Goal: Transaction & Acquisition: Purchase product/service

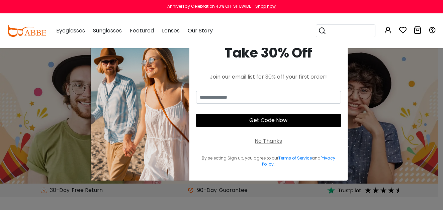
drag, startPoint x: 0, startPoint y: 0, endPoint x: 259, endPoint y: 152, distance: 299.8
click at [259, 145] on div "No Thanks" at bounding box center [268, 141] width 27 height 8
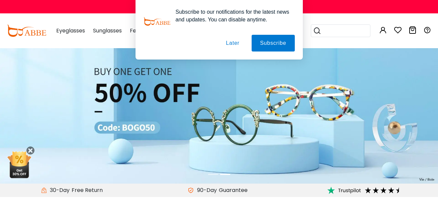
click at [229, 42] on button "Later" at bounding box center [233, 43] width 30 height 17
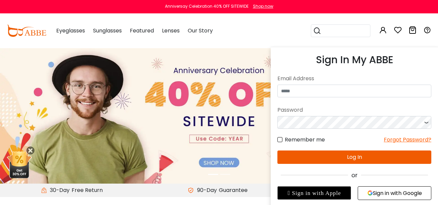
click at [384, 30] on icon at bounding box center [383, 30] width 8 height 8
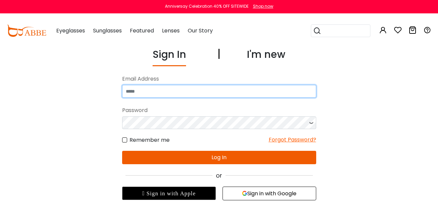
click at [222, 89] on input "email" at bounding box center [219, 91] width 194 height 13
type input "**********"
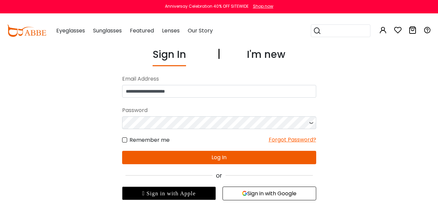
click at [214, 159] on button "Log In" at bounding box center [219, 157] width 194 height 13
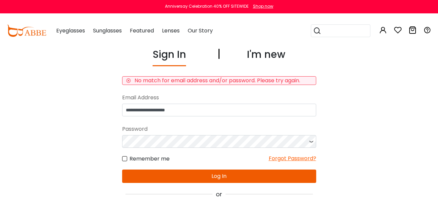
click at [269, 163] on div "Forgot Password?" at bounding box center [293, 159] width 48 height 8
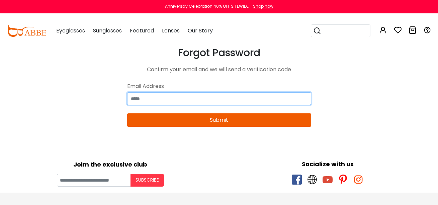
click at [147, 105] on input "email" at bounding box center [219, 98] width 184 height 13
type input "**********"
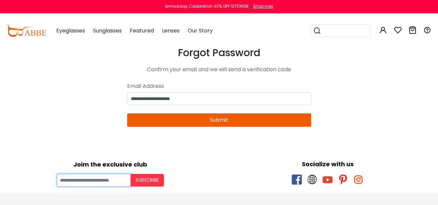
type input "**********"
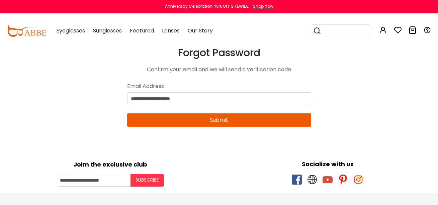
click at [166, 127] on button "Submit" at bounding box center [219, 119] width 184 height 13
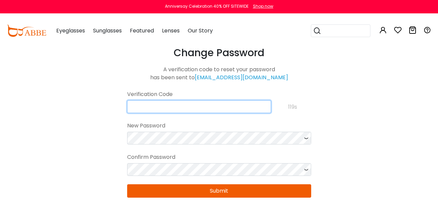
click at [163, 113] on input "text" at bounding box center [199, 106] width 144 height 13
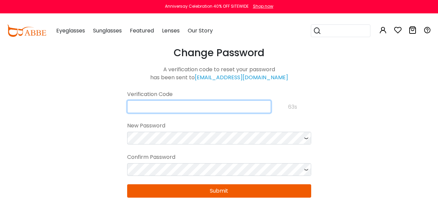
click at [160, 113] on input "text" at bounding box center [199, 106] width 144 height 13
type input "*"
paste input "**********"
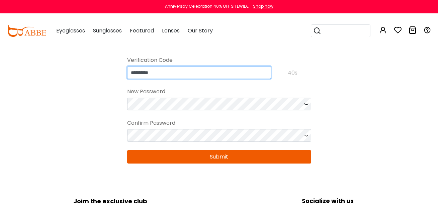
scroll to position [40, 0]
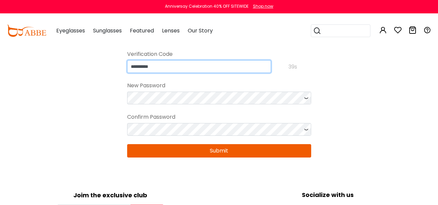
type input "**********"
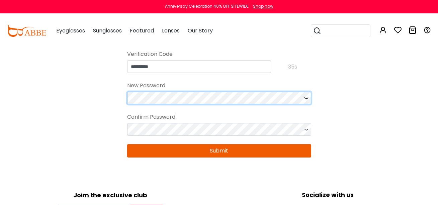
scroll to position [0, 0]
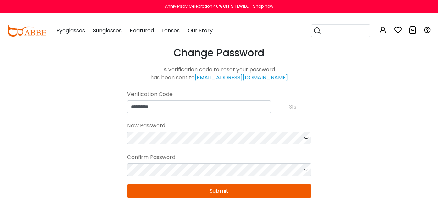
click at [290, 113] on div "**********" at bounding box center [219, 106] width 184 height 13
click at [303, 145] on icon at bounding box center [306, 138] width 7 height 13
click at [305, 176] on icon at bounding box center [306, 169] width 7 height 13
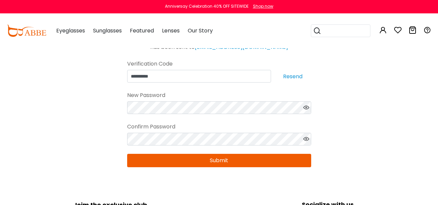
scroll to position [40, 0]
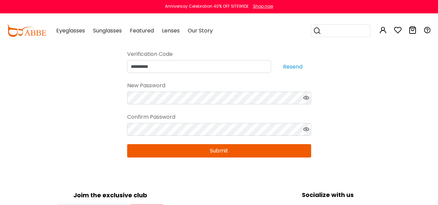
click at [212, 158] on button "Submit" at bounding box center [219, 150] width 184 height 13
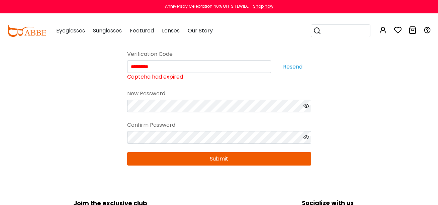
click at [295, 73] on button "Resend" at bounding box center [292, 66] width 37 height 13
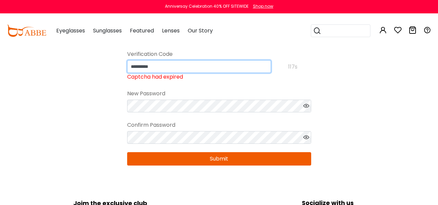
drag, startPoint x: 201, startPoint y: 95, endPoint x: 128, endPoint y: 101, distance: 73.2
click at [128, 81] on div "**********" at bounding box center [199, 70] width 144 height 21
click at [230, 73] on input "*******" at bounding box center [199, 66] width 144 height 13
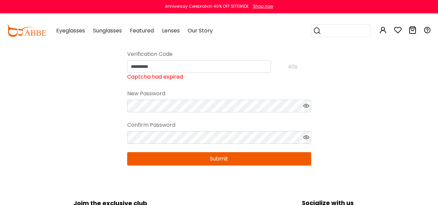
click at [225, 166] on button "Submit" at bounding box center [219, 158] width 184 height 13
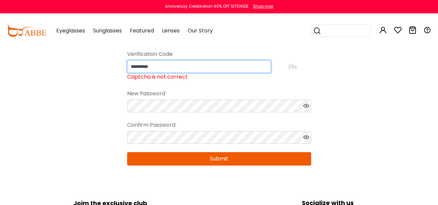
drag, startPoint x: 162, startPoint y: 90, endPoint x: 116, endPoint y: 103, distance: 47.4
type input "**********"
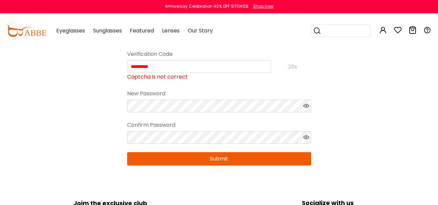
click at [185, 166] on button "Submit" at bounding box center [219, 158] width 184 height 13
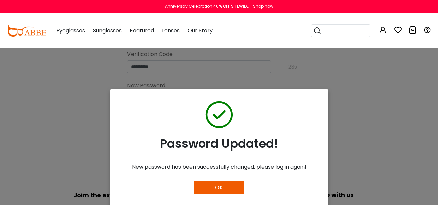
click at [209, 192] on button "OK" at bounding box center [219, 187] width 50 height 13
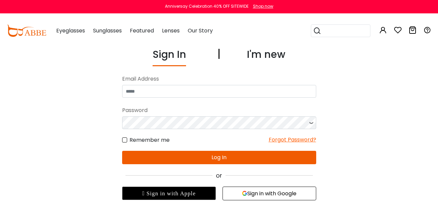
click at [172, 93] on input "email" at bounding box center [219, 91] width 194 height 13
type input "**********"
click at [179, 159] on button "Log In" at bounding box center [219, 157] width 194 height 13
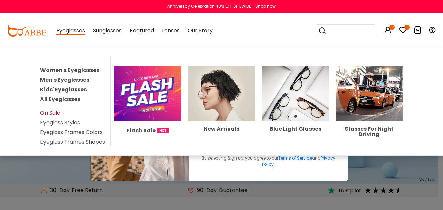
click at [54, 117] on link "On Sale" at bounding box center [50, 113] width 20 height 8
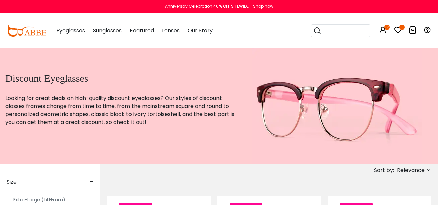
click at [423, 176] on span "Relevance" at bounding box center [411, 170] width 28 height 12
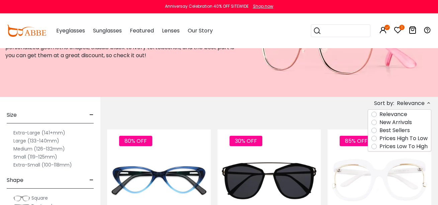
scroll to position [89, 0]
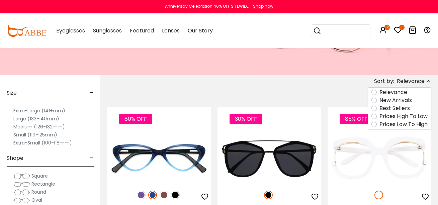
click at [379, 128] on label "Prices Low To High" at bounding box center [403, 124] width 48 height 8
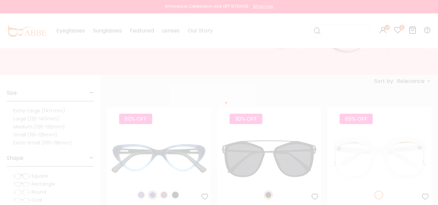
scroll to position [37, 0]
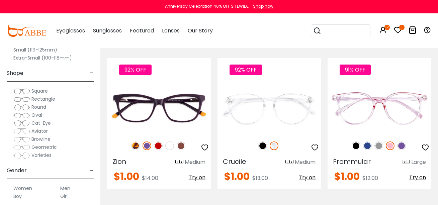
scroll to position [178, 0]
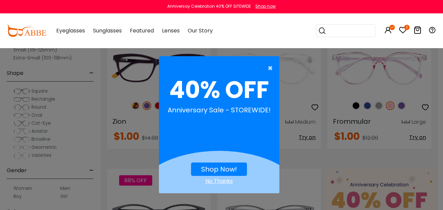
click at [268, 65] on span "×" at bounding box center [272, 68] width 8 height 13
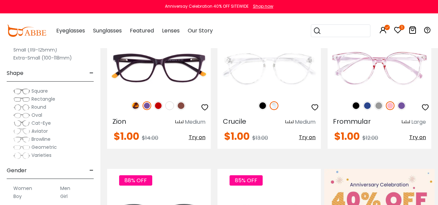
click at [38, 118] on span "Oval" at bounding box center [36, 115] width 11 height 7
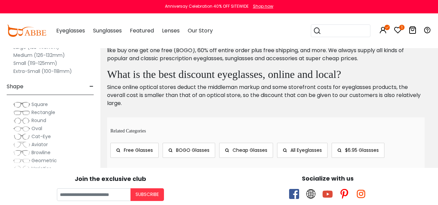
scroll to position [1458, 0]
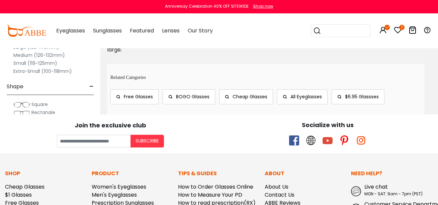
click at [34, 49] on label "Large (133-140mm)" at bounding box center [36, 47] width 46 height 8
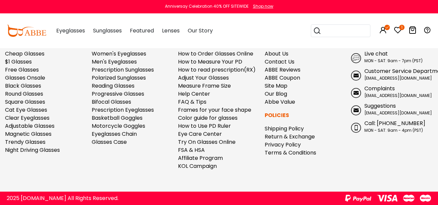
scroll to position [713, 0]
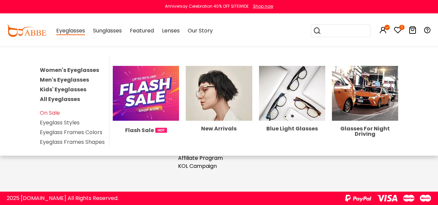
click at [69, 74] on link "Women's Eyeglasses" at bounding box center [69, 70] width 59 height 8
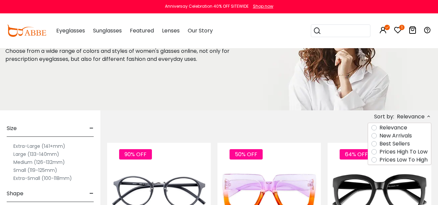
scroll to position [67, 0]
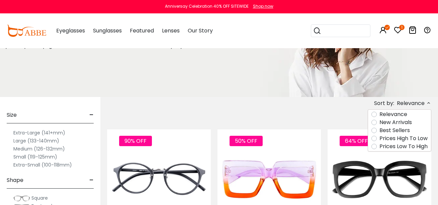
click at [379, 151] on label "Prices Low To High" at bounding box center [403, 147] width 48 height 8
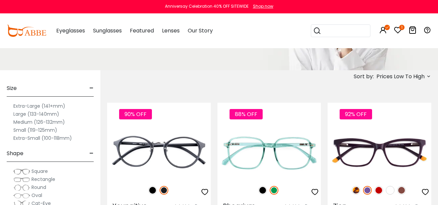
scroll to position [111, 0]
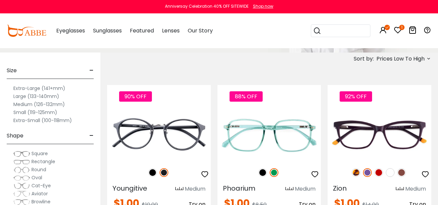
click at [21, 99] on label "Large (133-140mm)" at bounding box center [36, 96] width 46 height 8
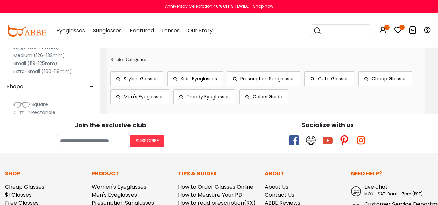
scroll to position [3462, 0]
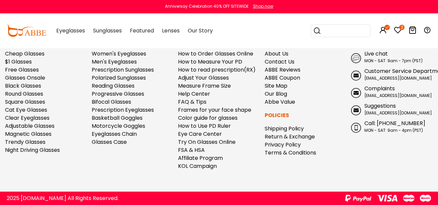
scroll to position [4077, 0]
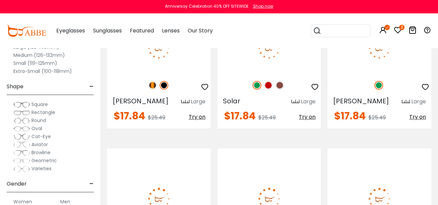
scroll to position [2373, 0]
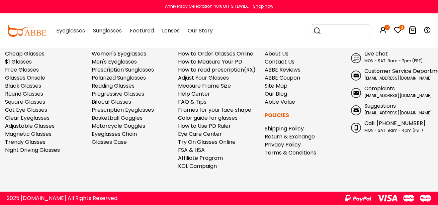
scroll to position [3805, 0]
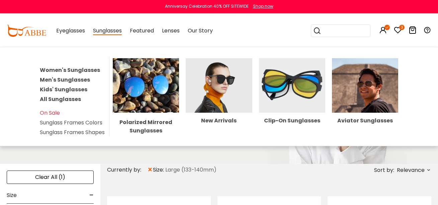
click at [122, 27] on span "Sunglasses" at bounding box center [107, 31] width 29 height 8
